Goal: Task Accomplishment & Management: Use online tool/utility

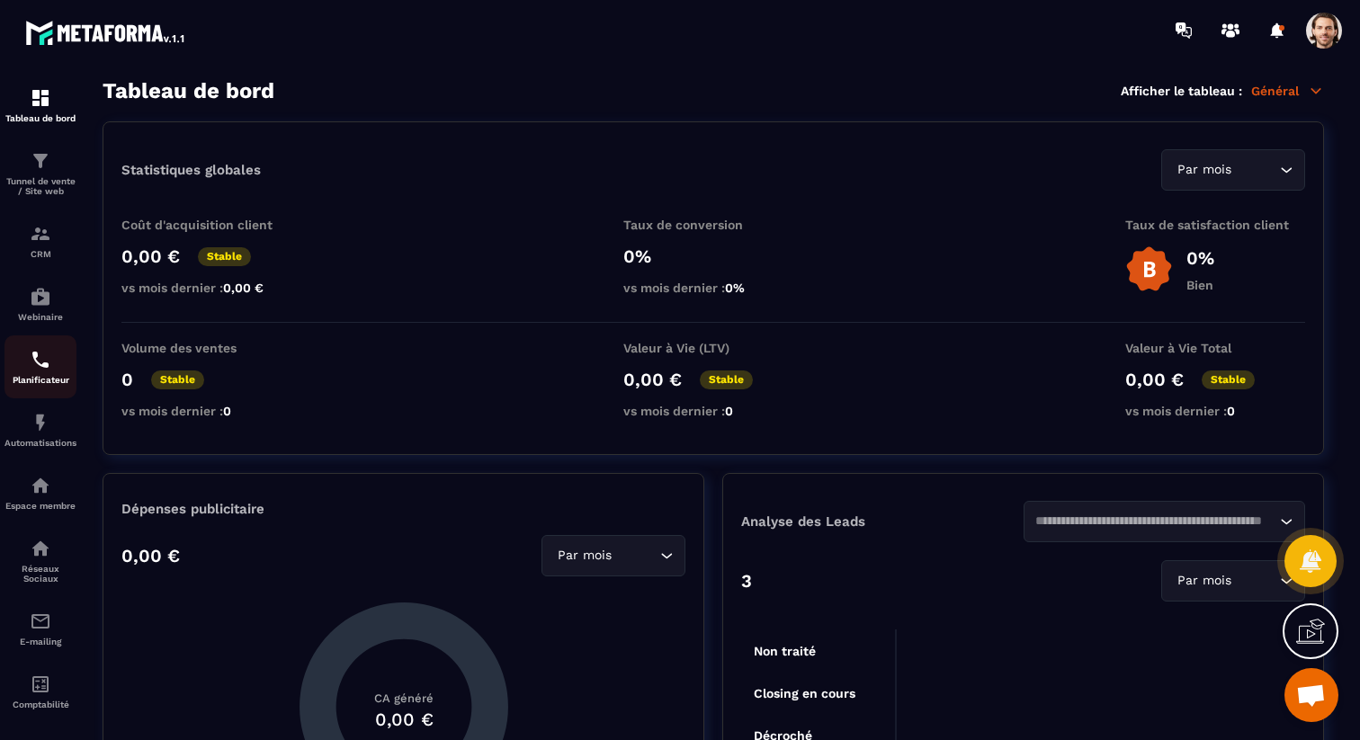
click at [45, 381] on p "Planificateur" at bounding box center [40, 380] width 72 height 10
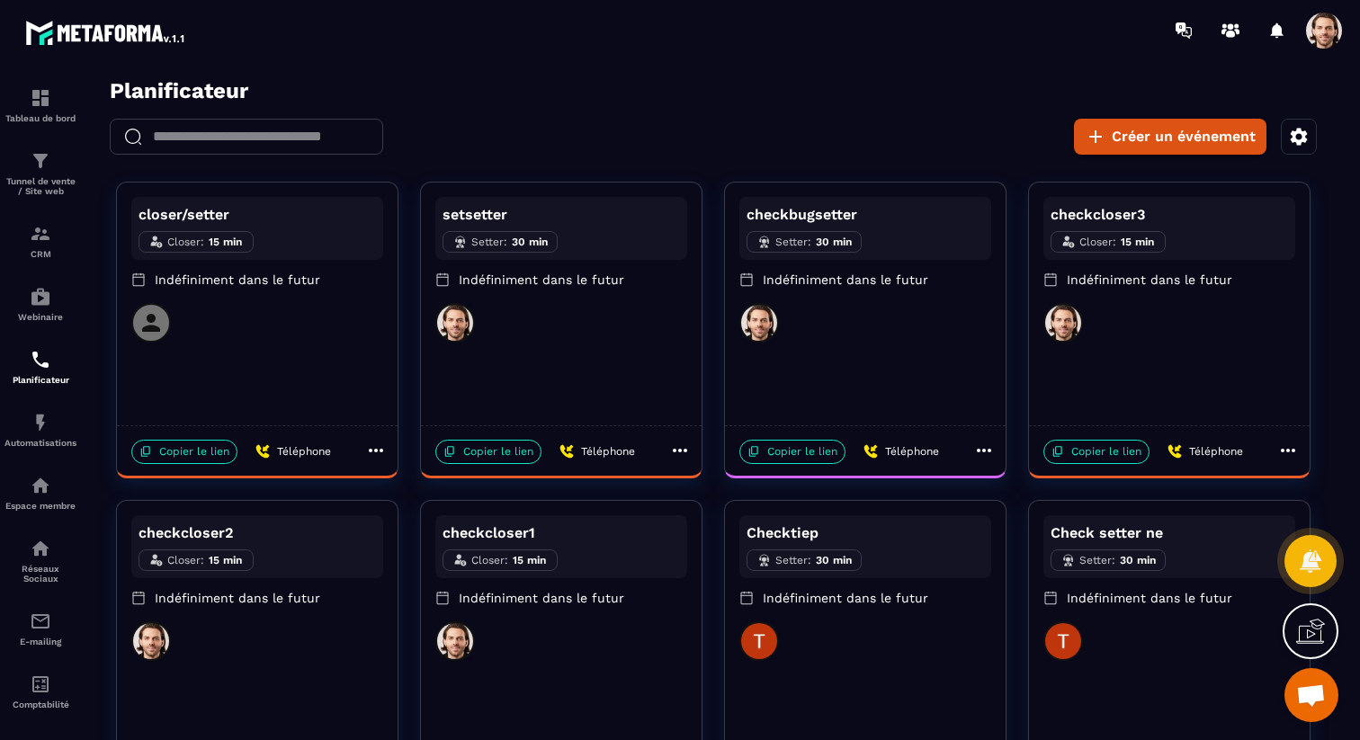
click at [321, 395] on div "closer/setter Closer : 15 min Indéfiniment dans le futur" at bounding box center [257, 304] width 281 height 243
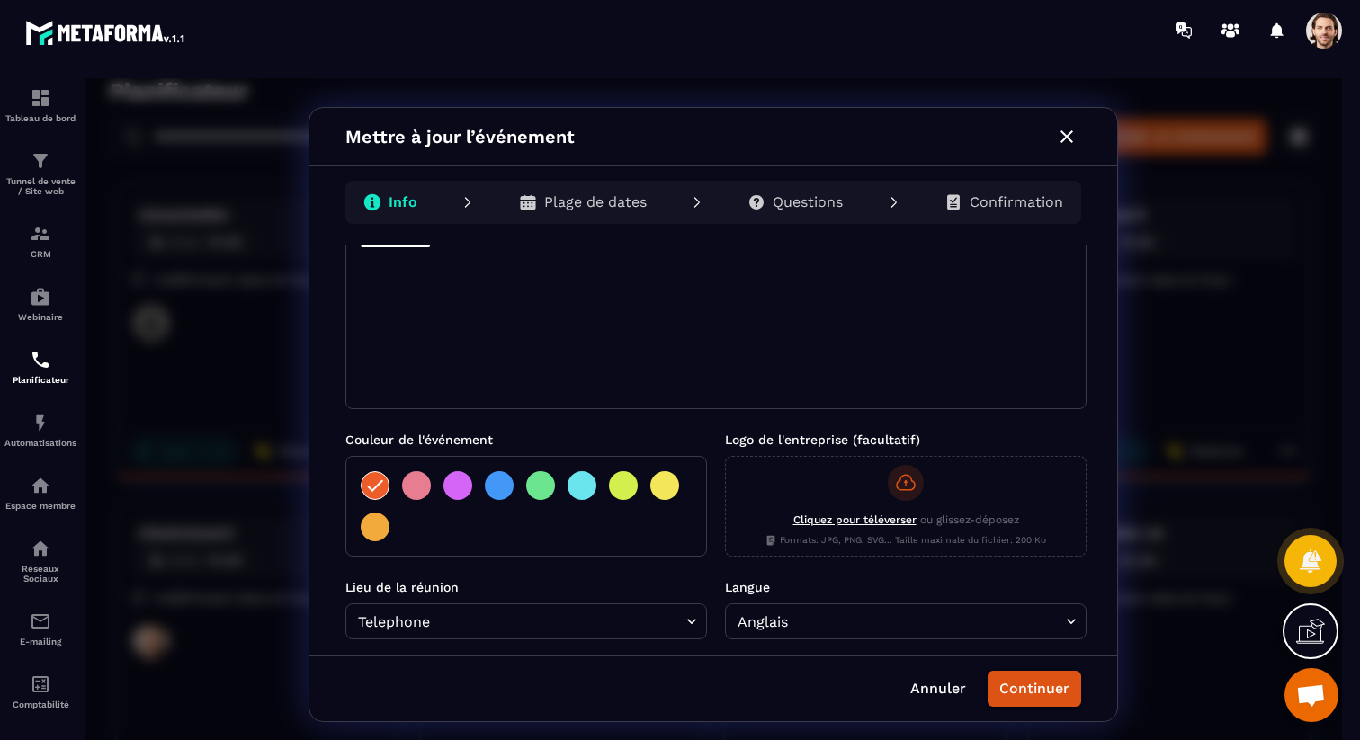
scroll to position [292, 0]
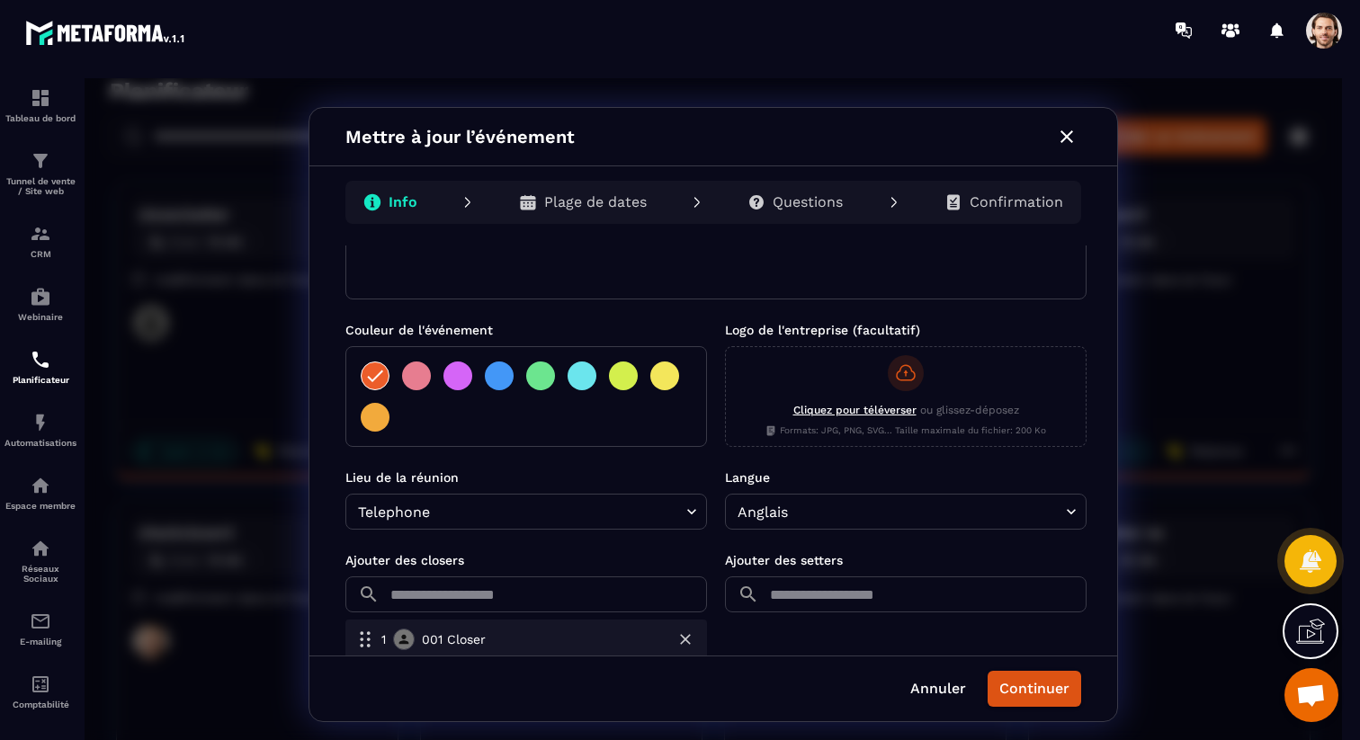
click at [596, 588] on input "text" at bounding box center [547, 595] width 320 height 36
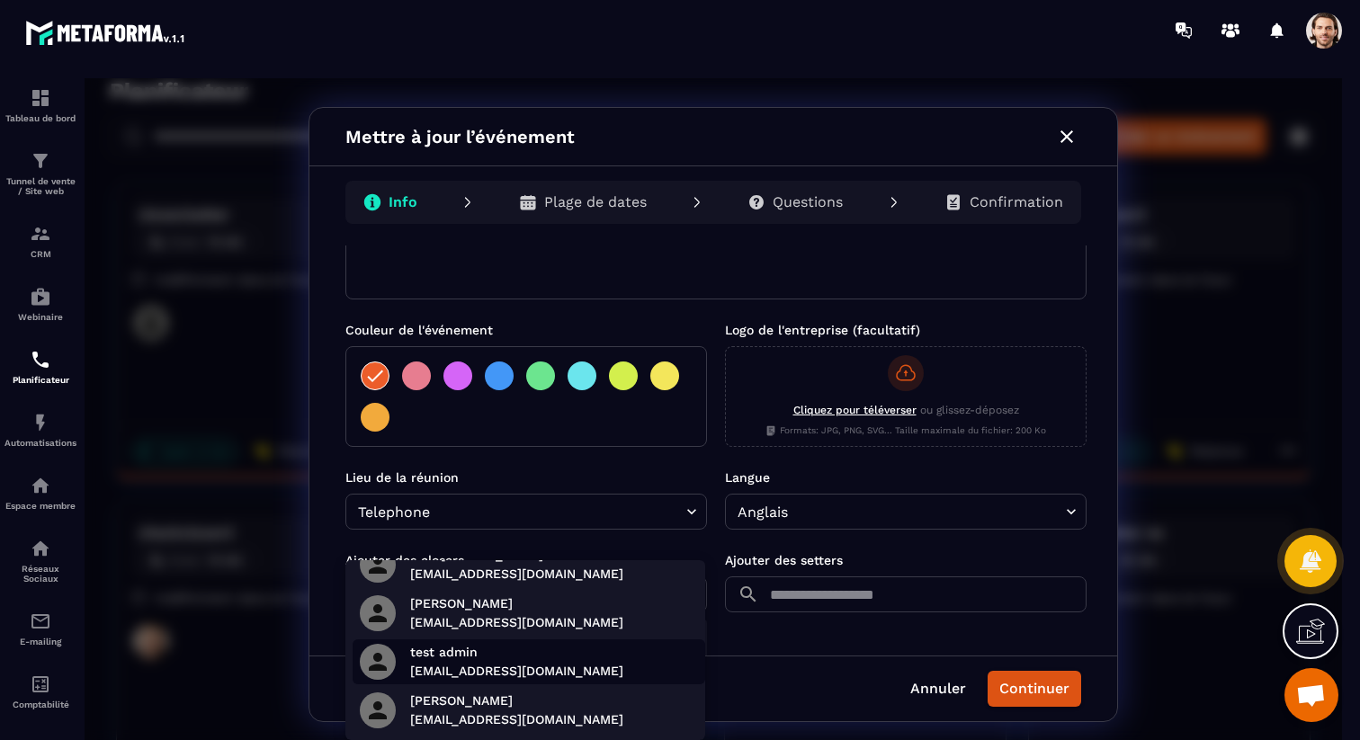
scroll to position [0, 0]
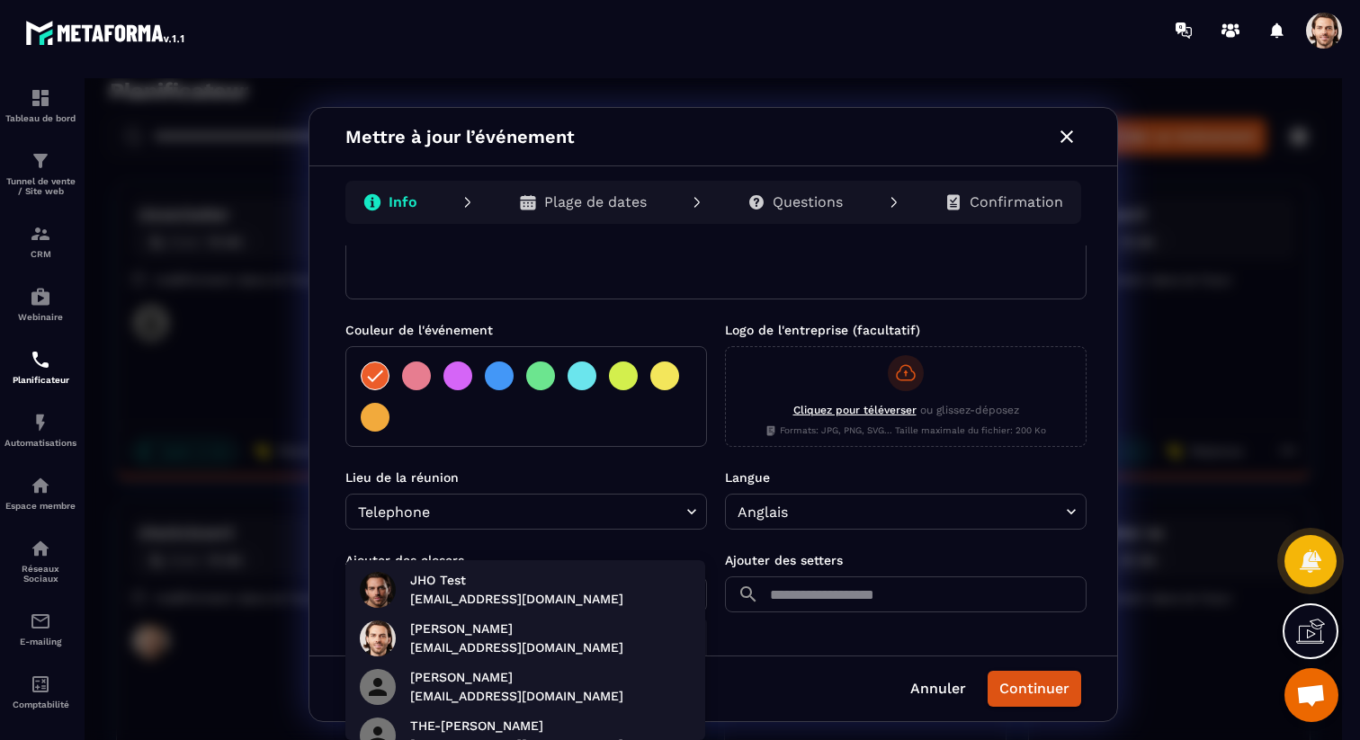
click at [573, 485] on div at bounding box center [714, 414] width 1258 height 673
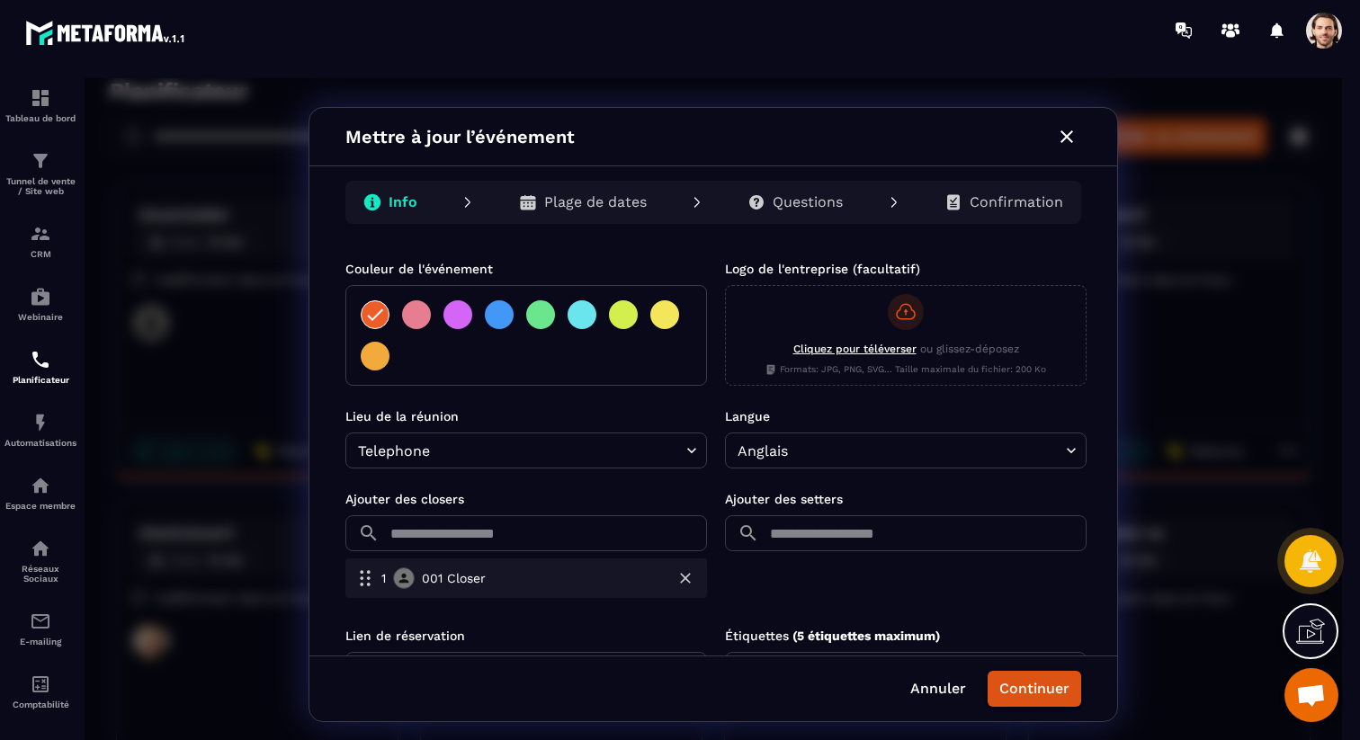
scroll to position [429, 0]
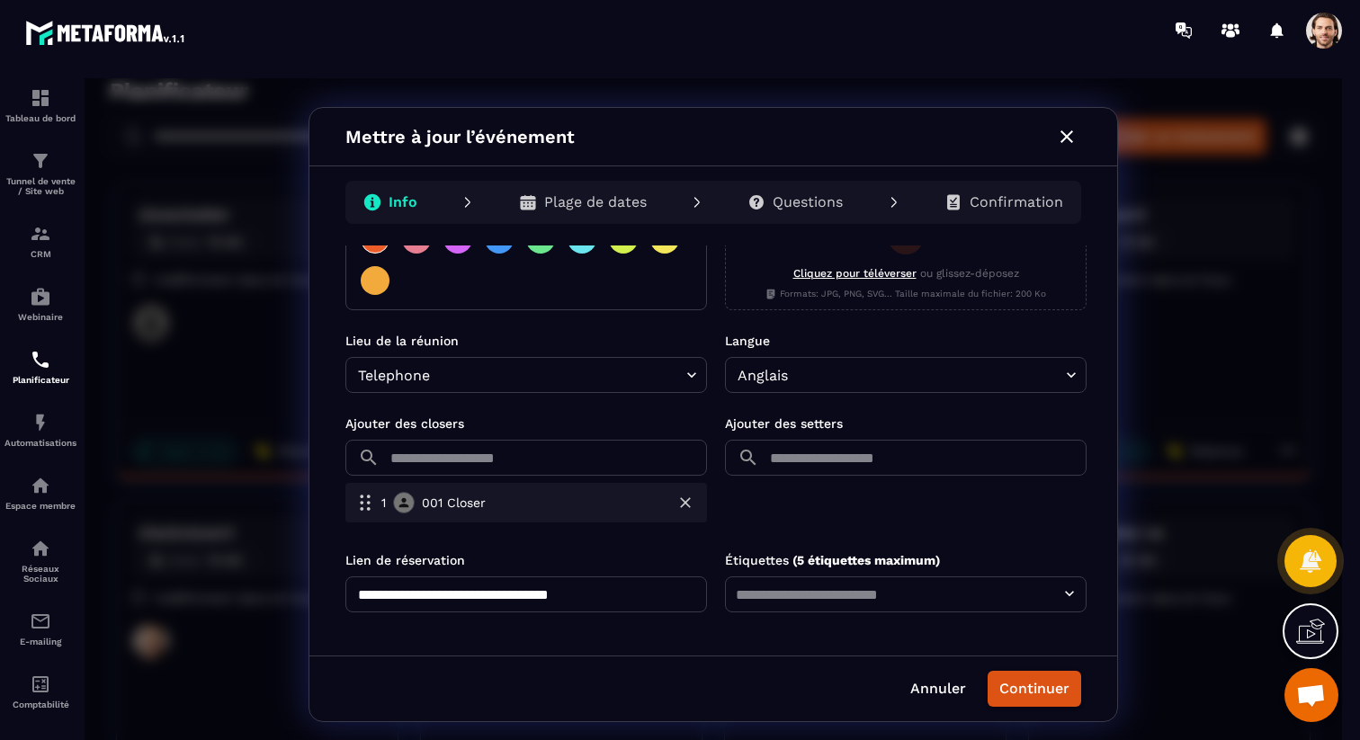
click at [508, 462] on input "text" at bounding box center [547, 458] width 320 height 36
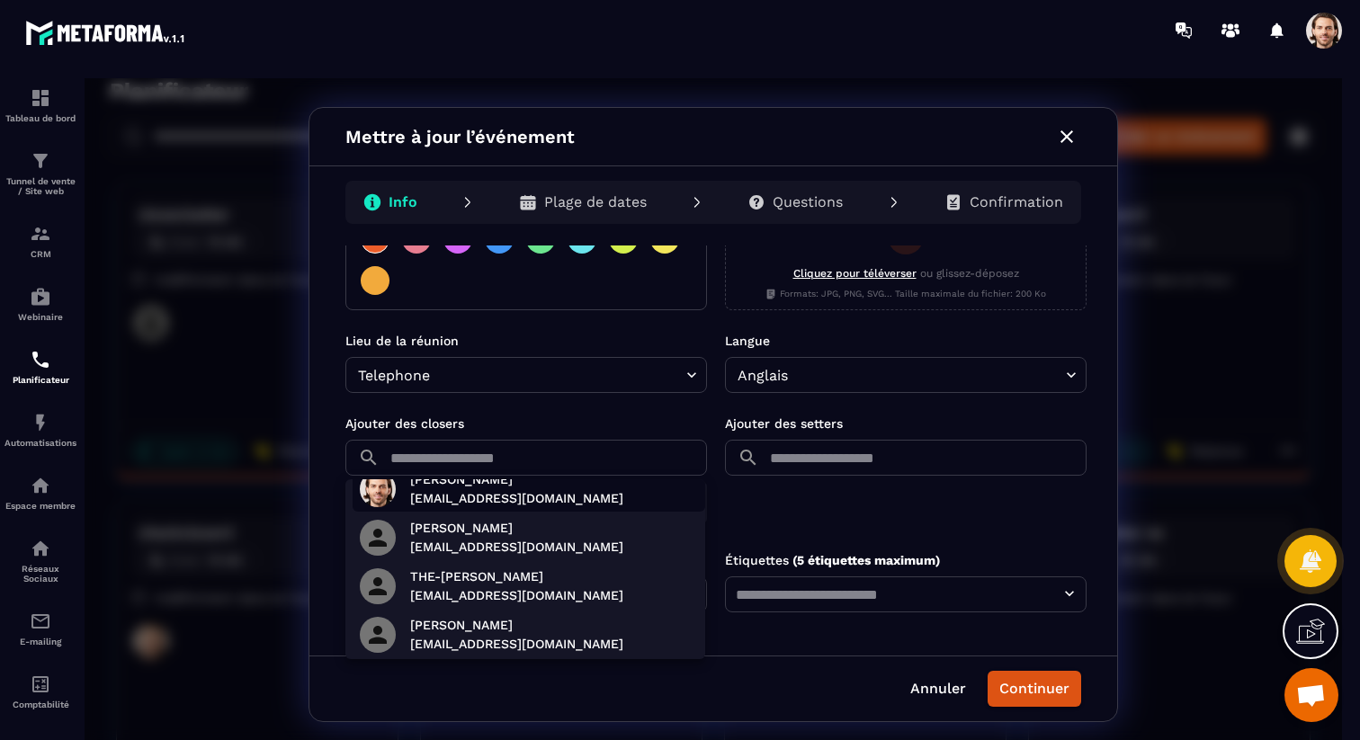
scroll to position [0, 0]
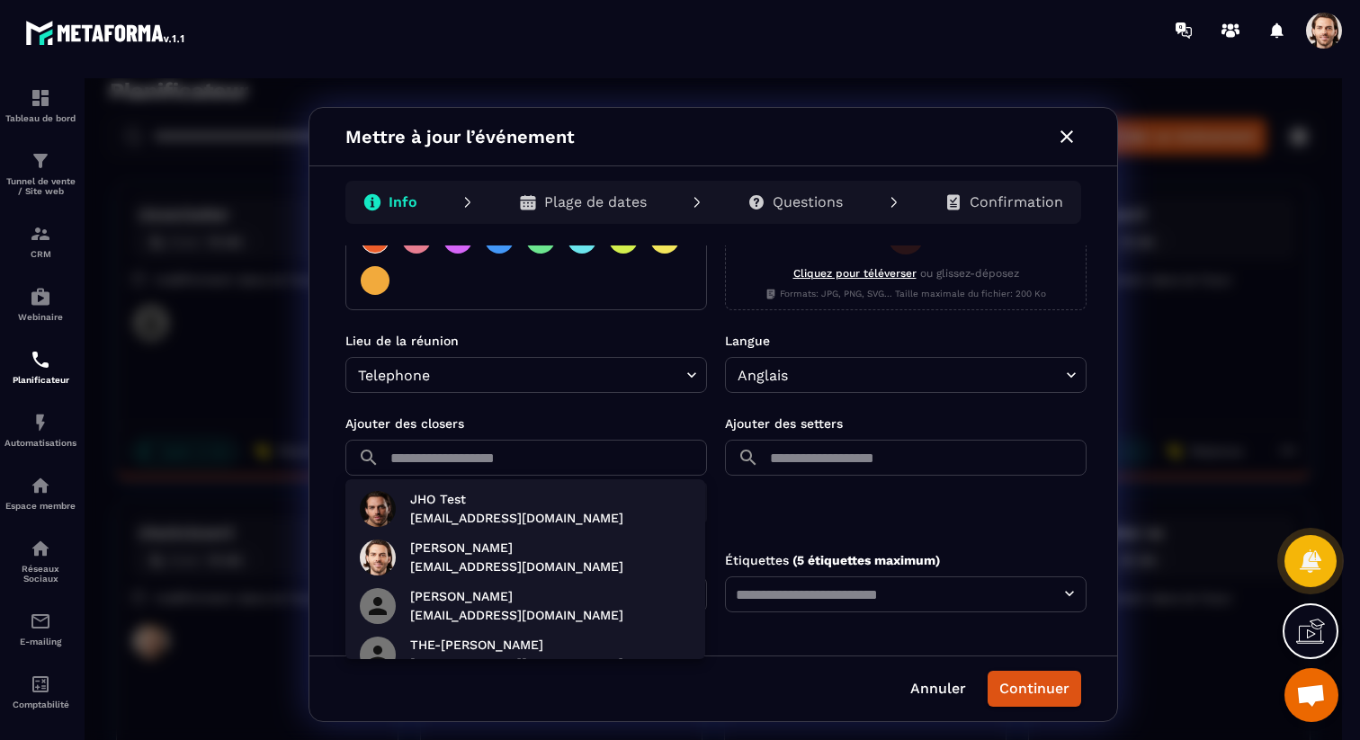
click at [1070, 137] on div at bounding box center [714, 414] width 1258 height 673
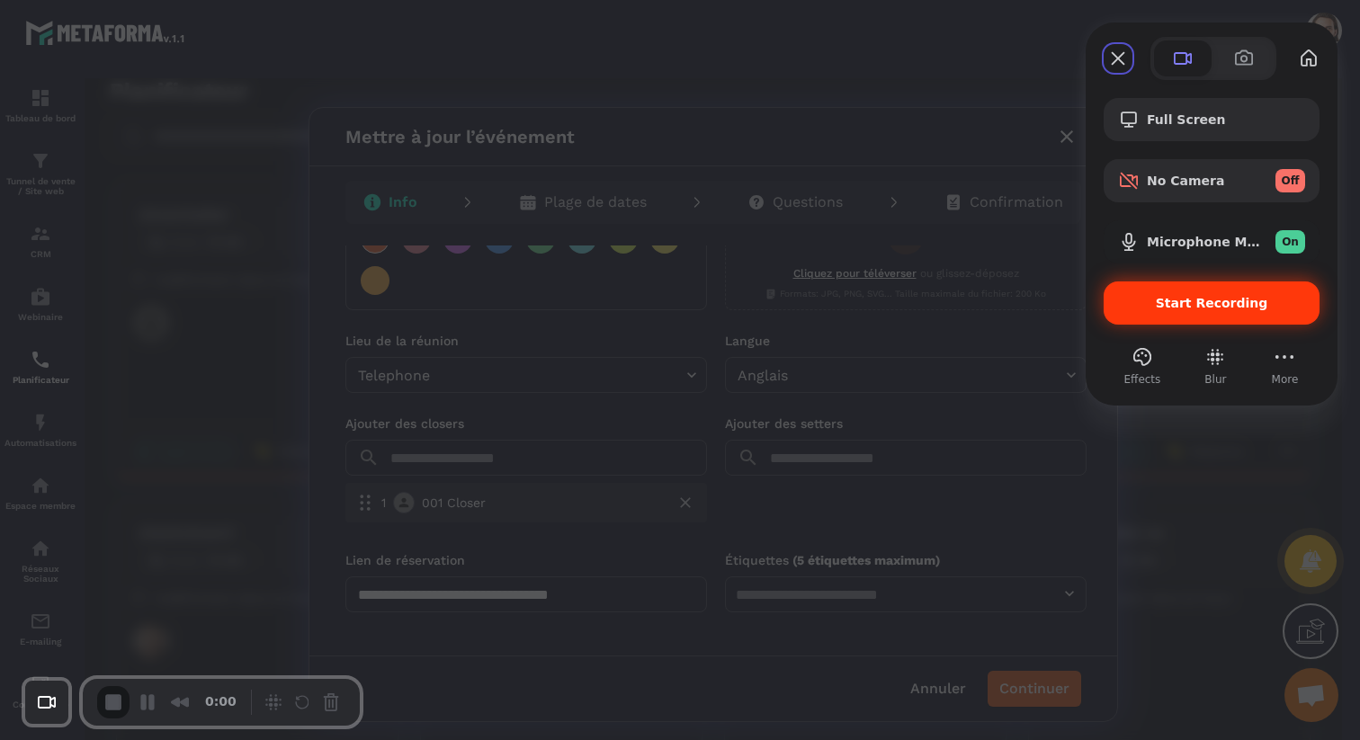
click at [1200, 303] on span "Start Recording" at bounding box center [1212, 303] width 112 height 14
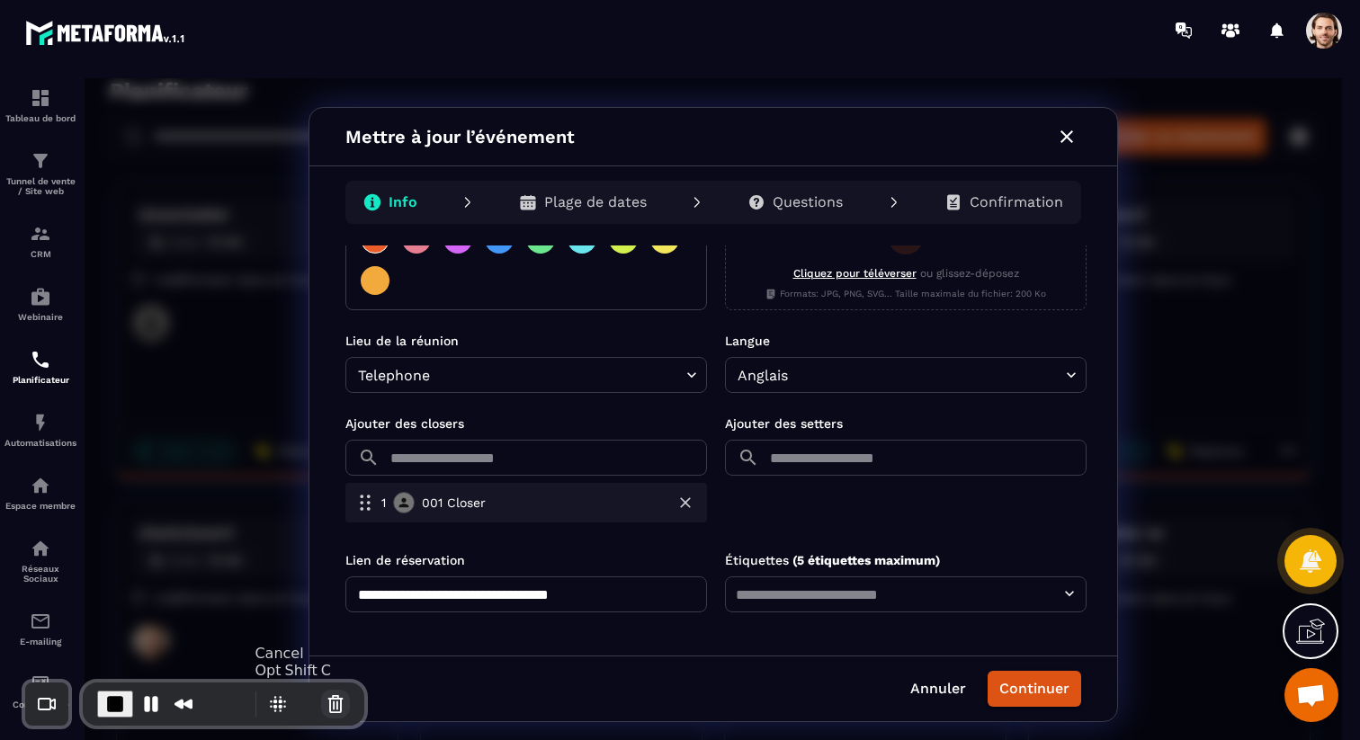
click at [334, 693] on button "Cancel Recording" at bounding box center [335, 704] width 29 height 29
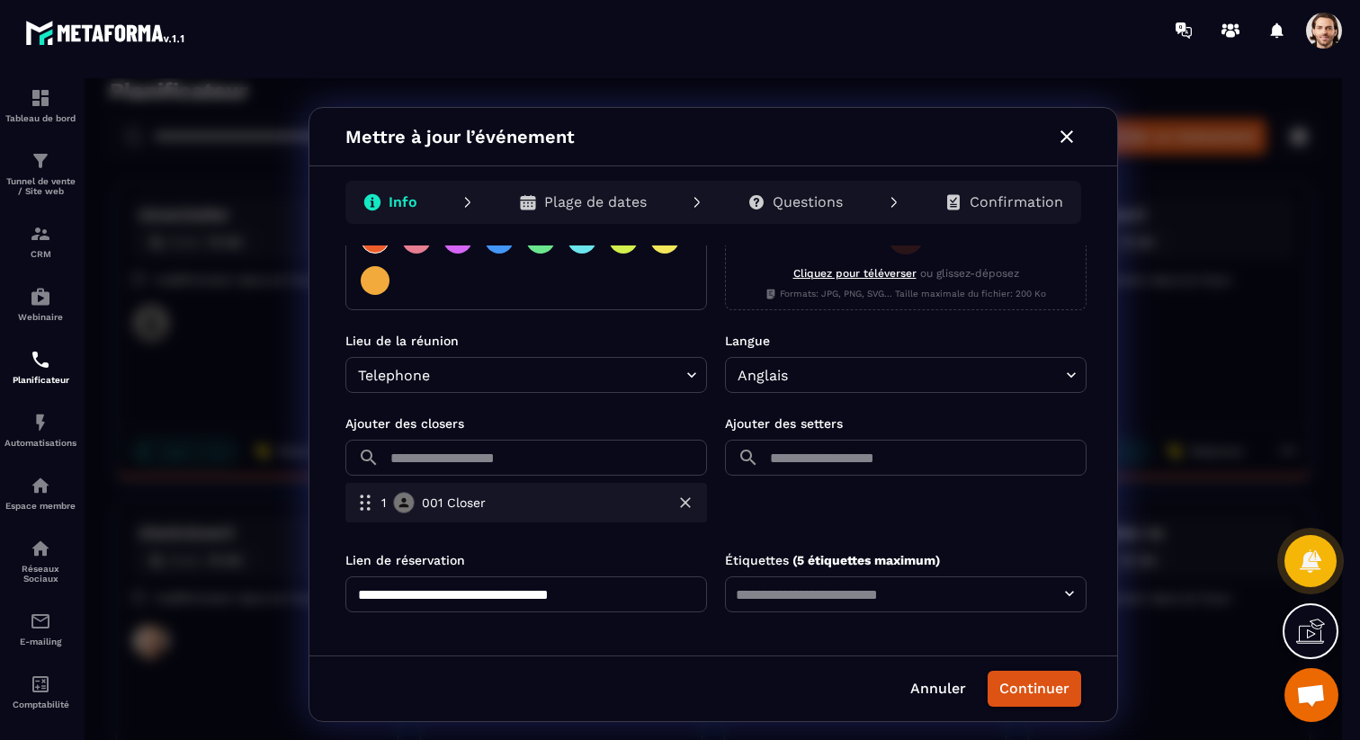
click at [1070, 134] on icon "button" at bounding box center [1067, 136] width 13 height 13
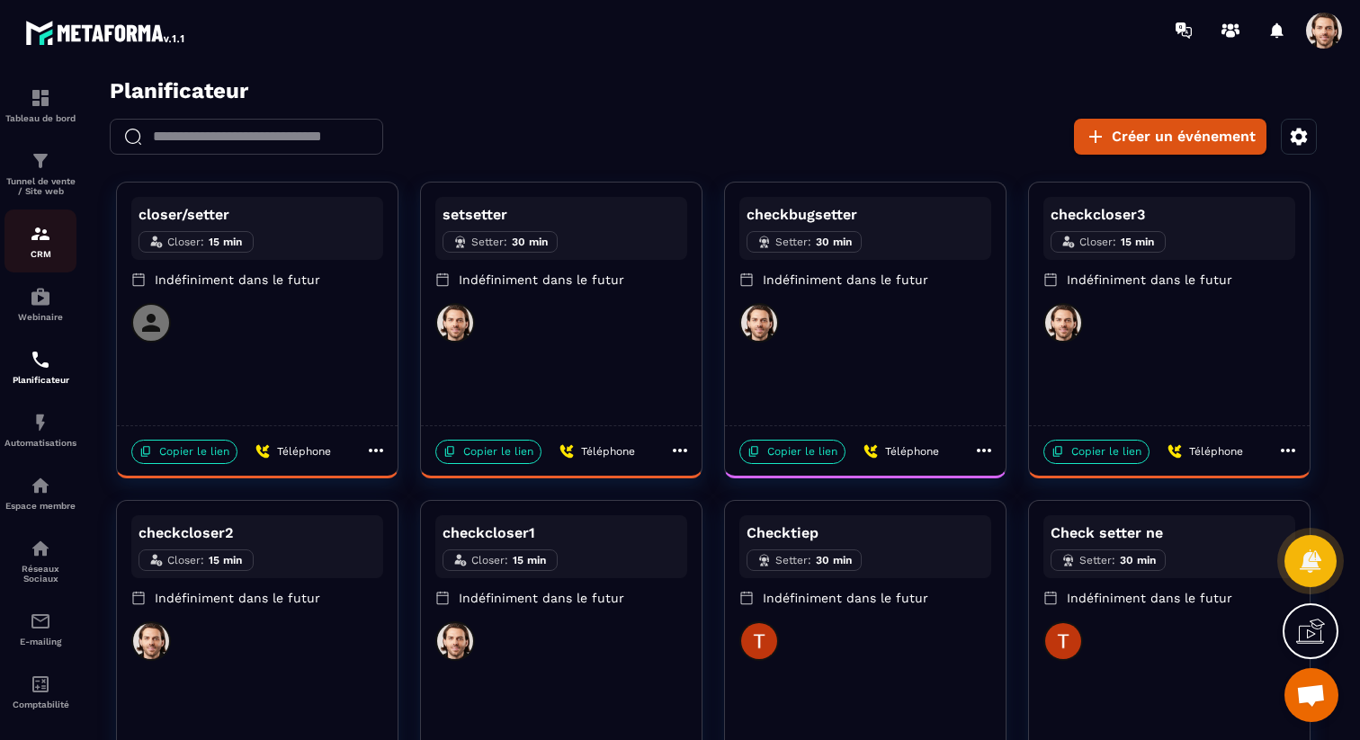
click at [48, 242] on img at bounding box center [41, 234] width 22 height 22
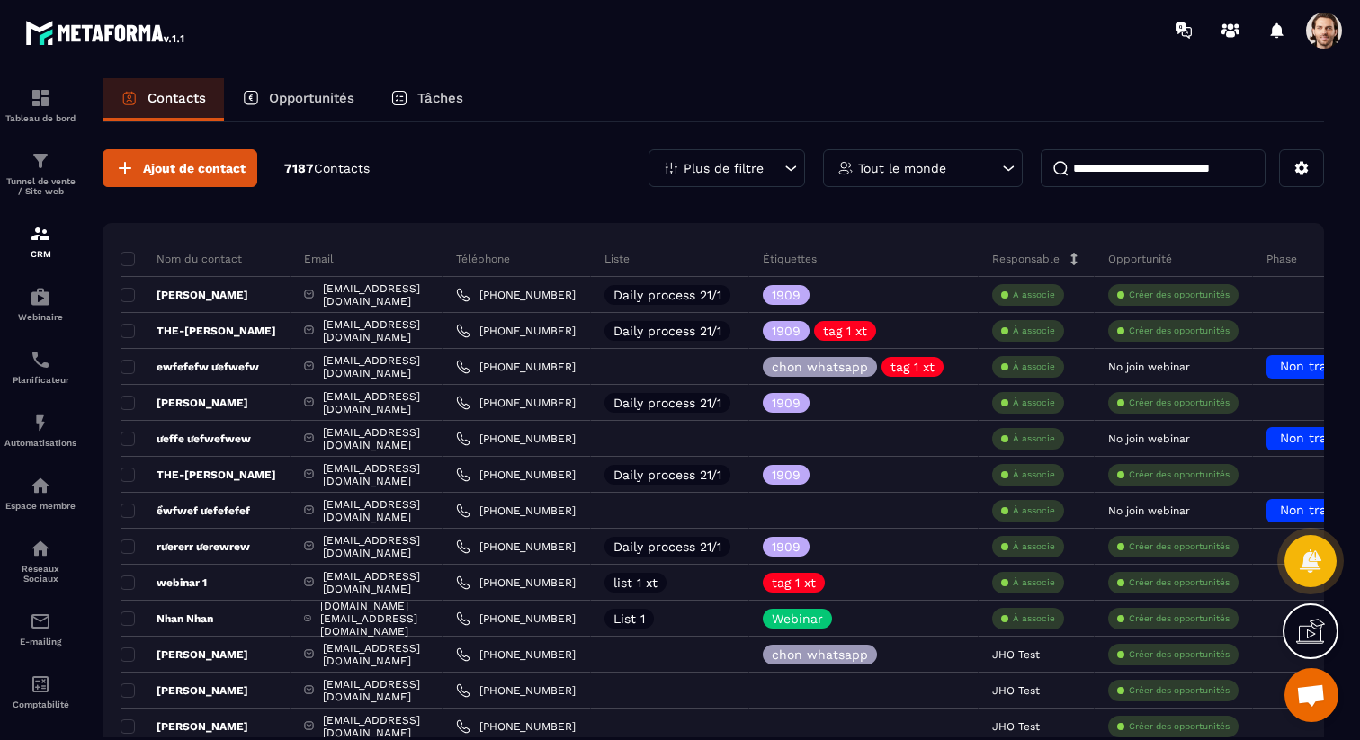
click at [444, 84] on div "Tâches" at bounding box center [426, 99] width 109 height 43
